Goal: Navigation & Orientation: Find specific page/section

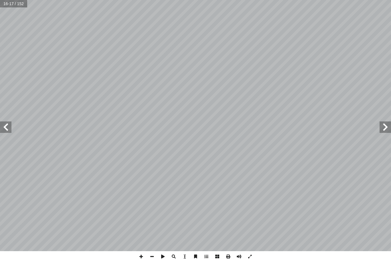
click at [15, 257] on div "1 ٢ دريب (1) َ ت تي: ْ أ ا َ فيما ي َ فرد ُ الم َ الحال ُ ن ّ عي ُ ن ن ِ ّ م ٗ …" at bounding box center [195, 131] width 391 height 262
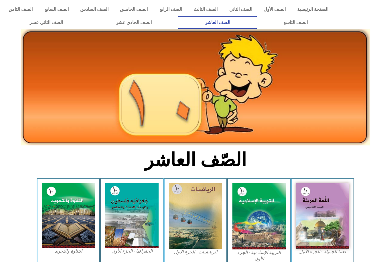
click at [330, 213] on img at bounding box center [322, 216] width 53 height 66
click at [325, 215] on img at bounding box center [322, 216] width 53 height 66
